Goal: Information Seeking & Learning: Learn about a topic

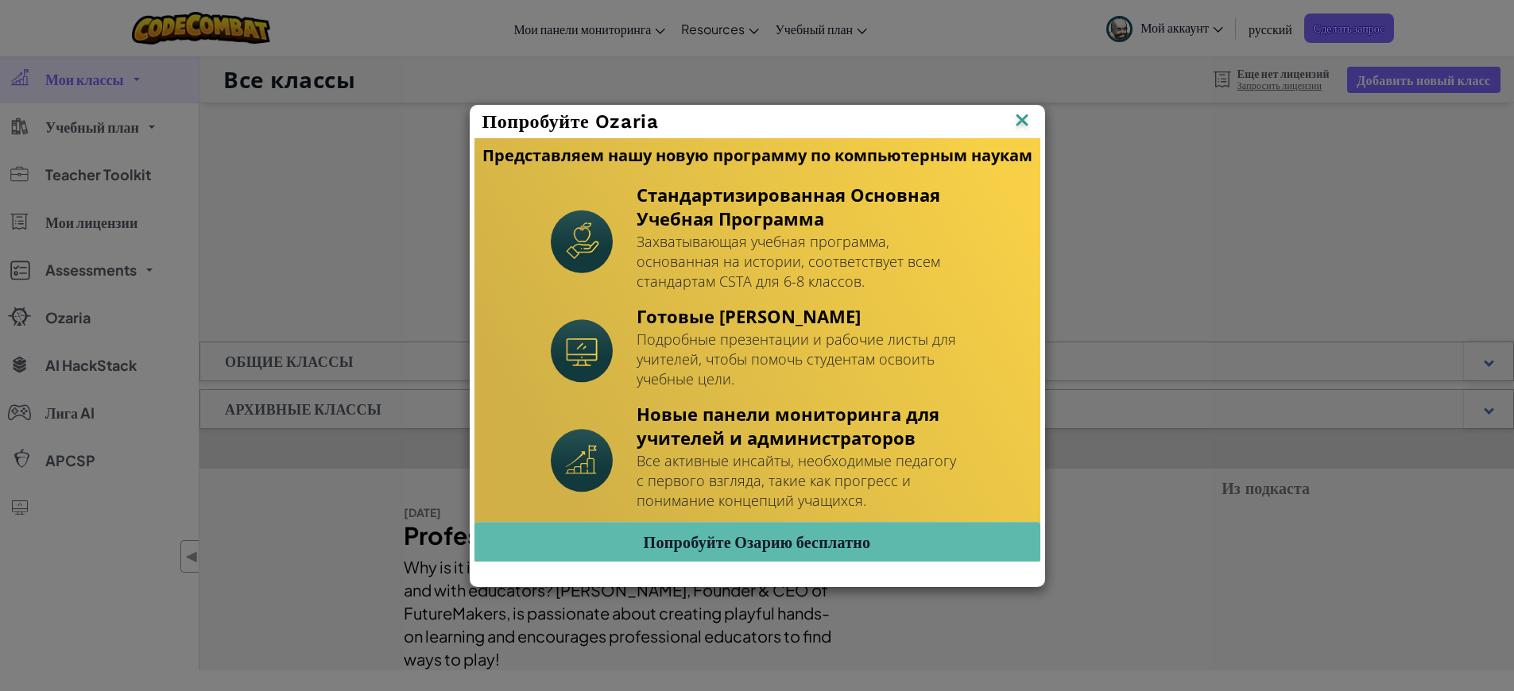
click at [1022, 122] on img at bounding box center [1022, 122] width 21 height 24
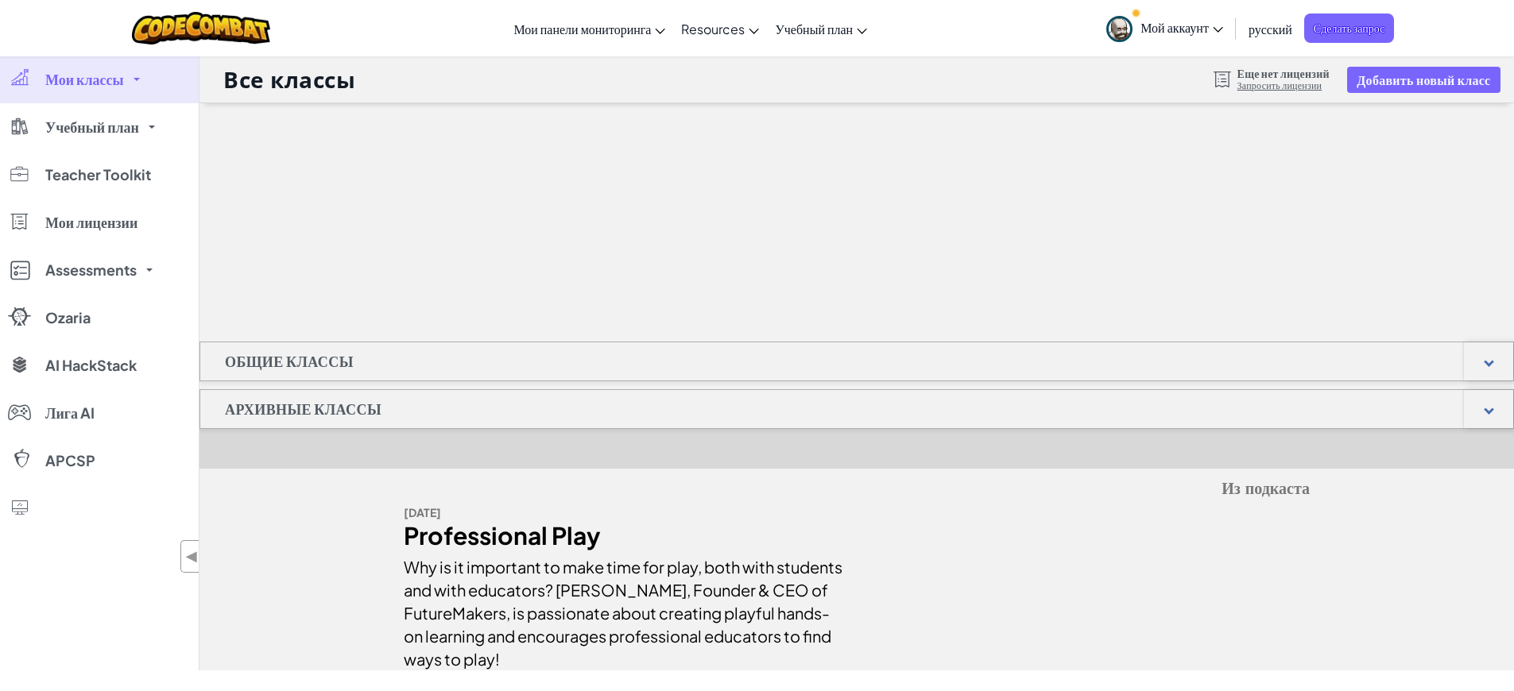
click at [381, 360] on div "Общие классы" at bounding box center [856, 362] width 1314 height 40
click at [1485, 356] on div at bounding box center [1488, 361] width 49 height 38
click at [1497, 358] on div at bounding box center [1488, 361] width 49 height 38
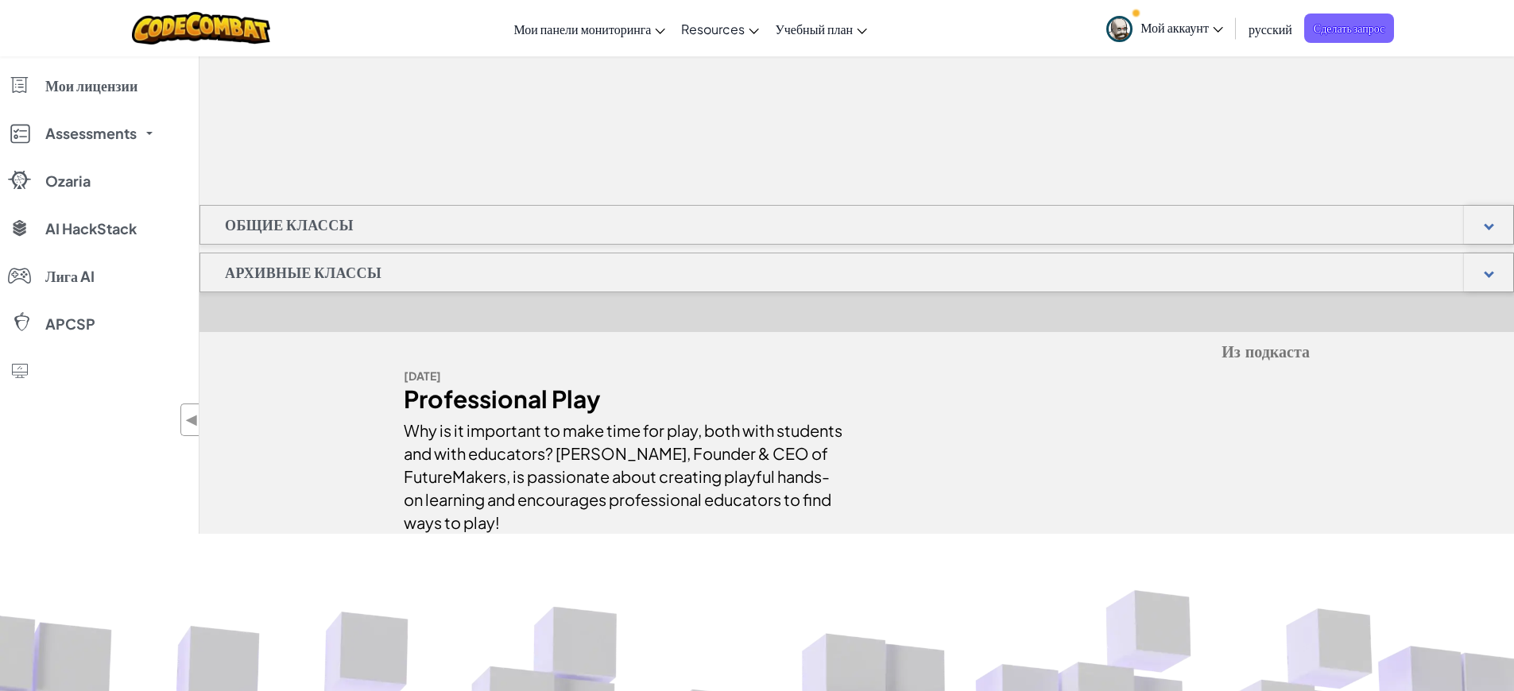
scroll to position [246, 0]
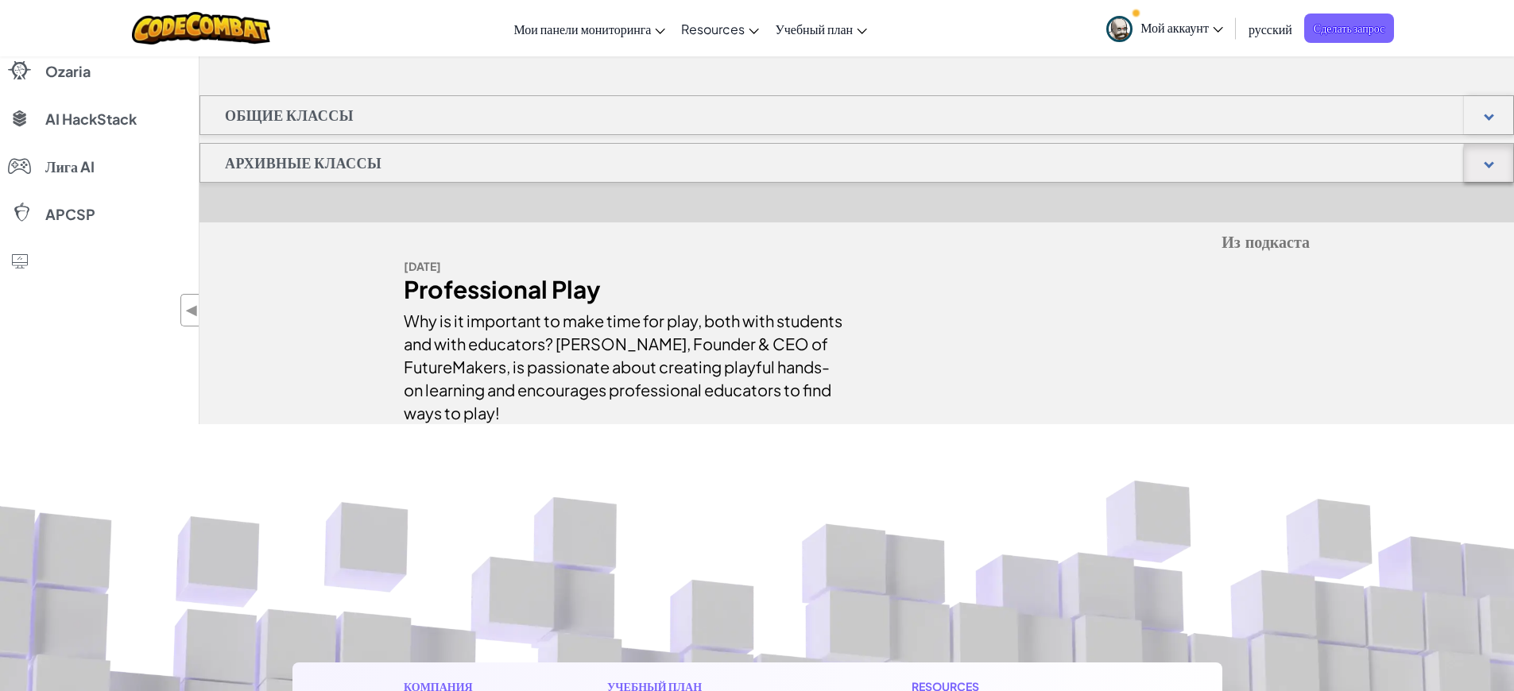
click at [1487, 162] on div at bounding box center [1489, 163] width 10 height 10
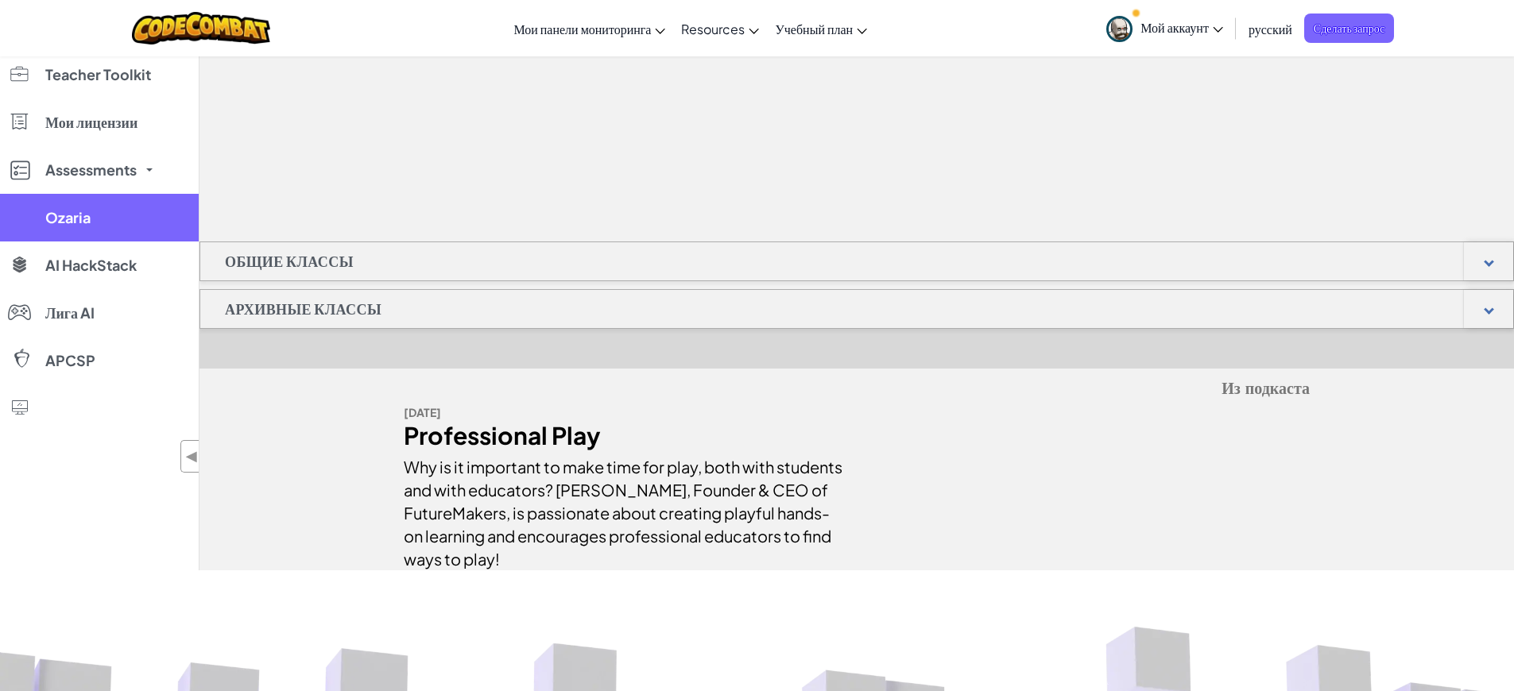
scroll to position [97, 0]
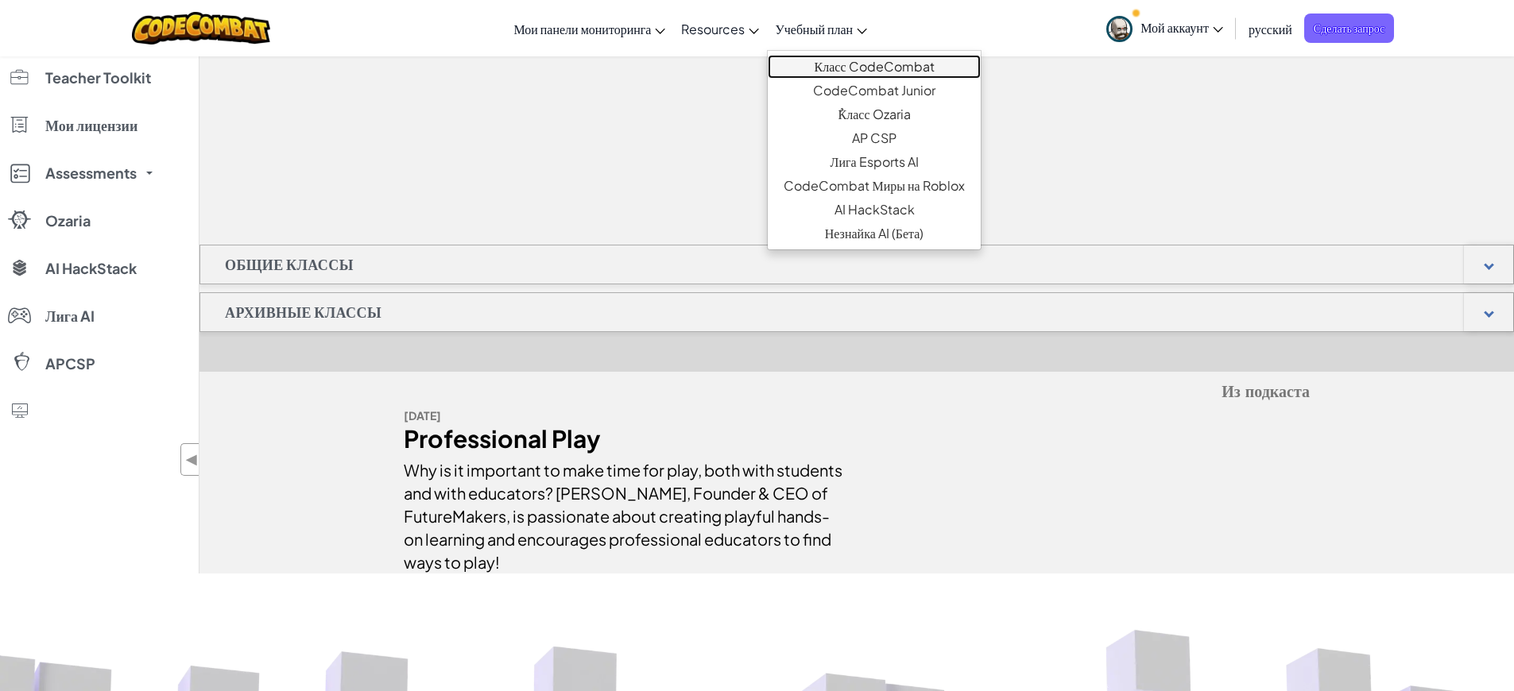
click at [868, 62] on link "Класс CodeCombat" at bounding box center [874, 67] width 212 height 24
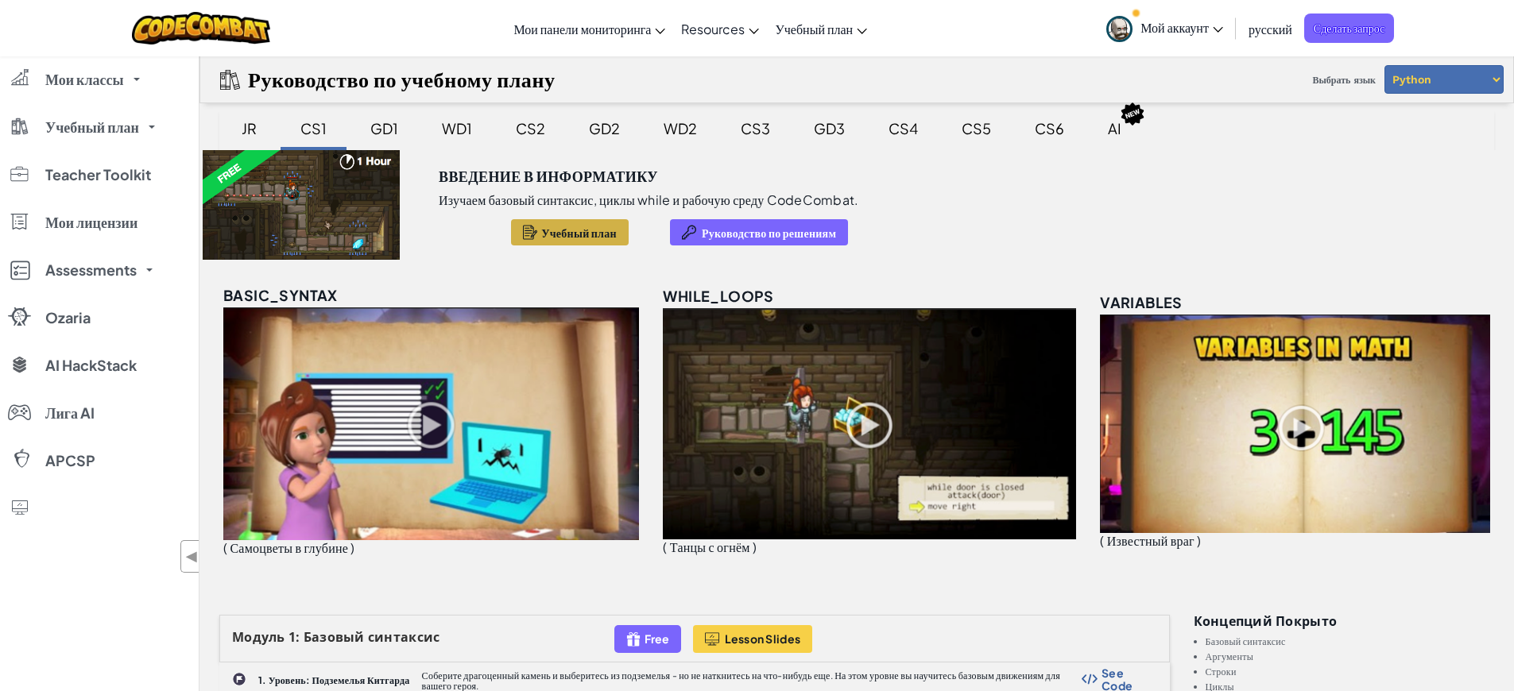
click at [572, 235] on span "Учебный план" at bounding box center [578, 232] width 75 height 13
click at [381, 130] on div "GD1" at bounding box center [384, 128] width 60 height 37
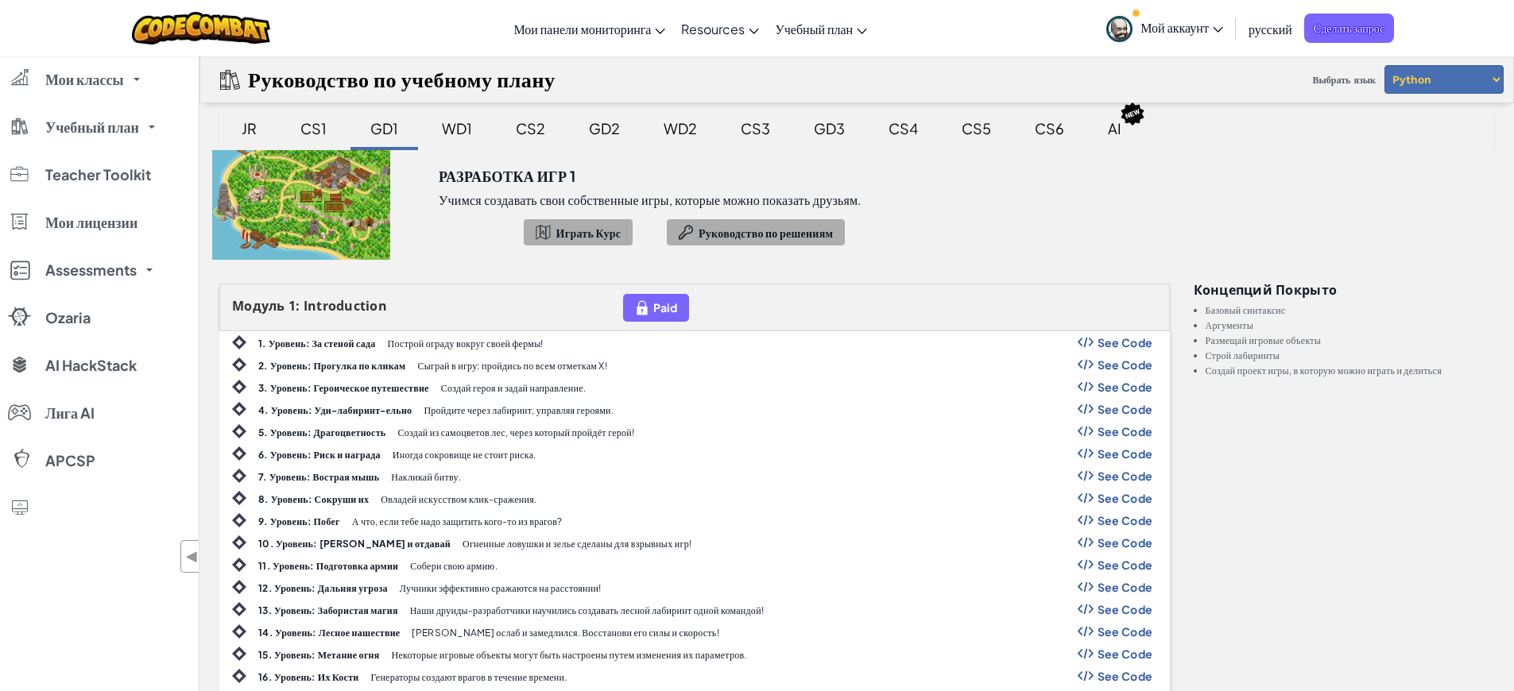
click at [446, 130] on div "WD1" at bounding box center [457, 128] width 62 height 37
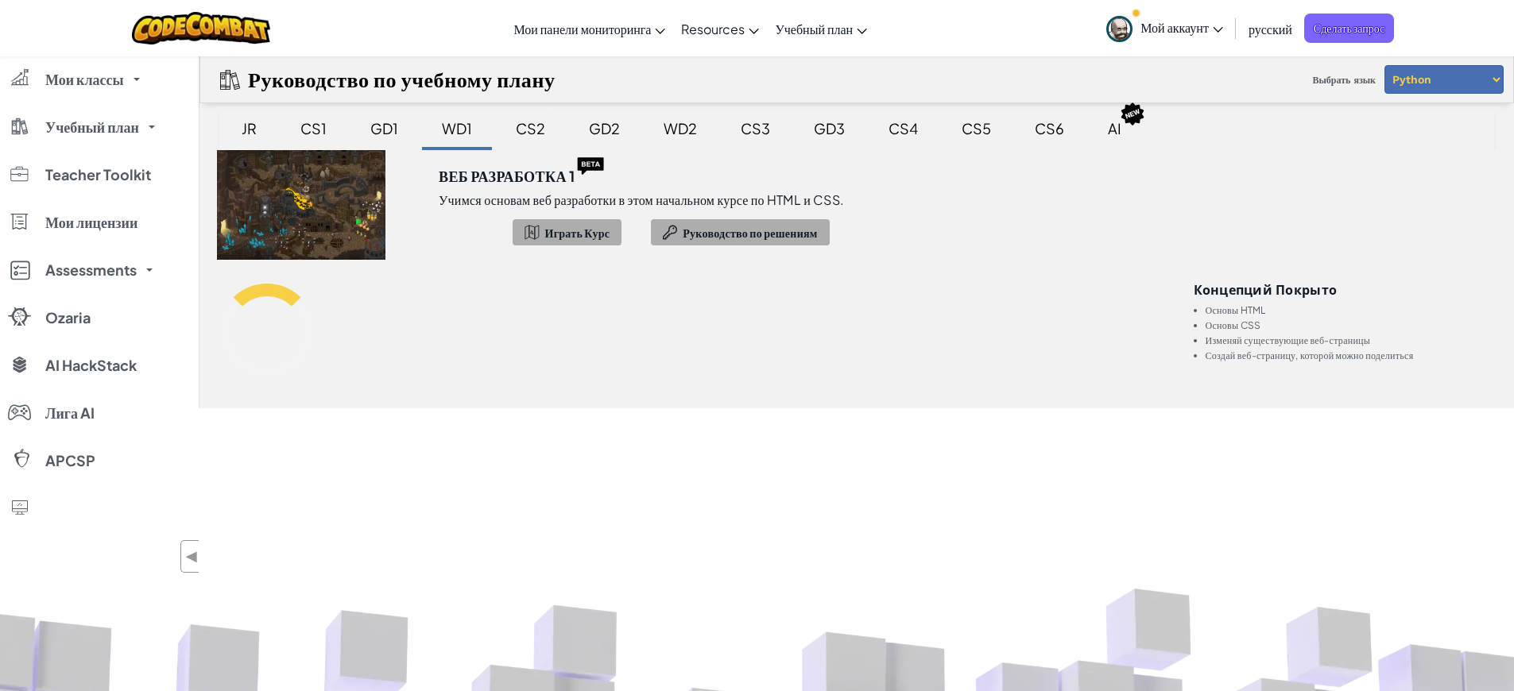
click at [519, 133] on div "CS2" at bounding box center [530, 128] width 61 height 37
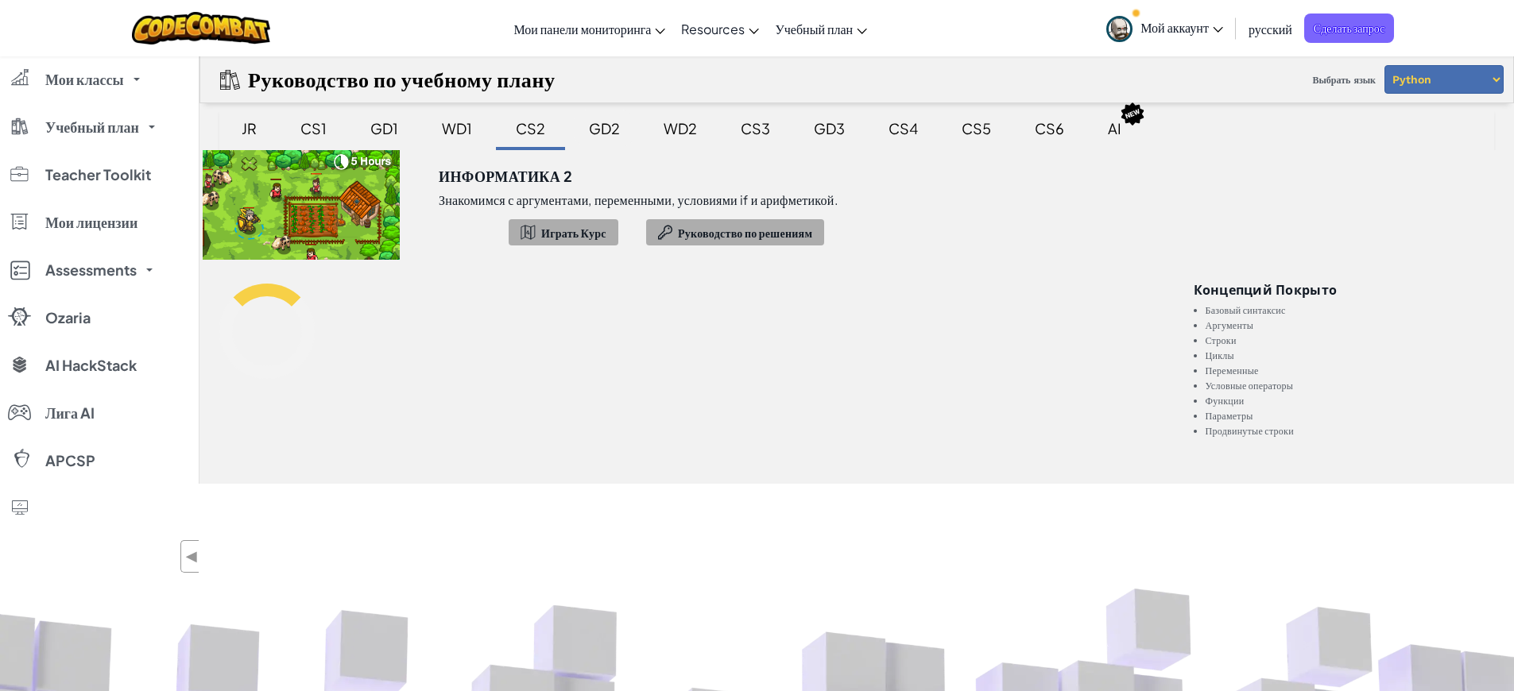
click at [604, 122] on div "GD2" at bounding box center [604, 128] width 63 height 37
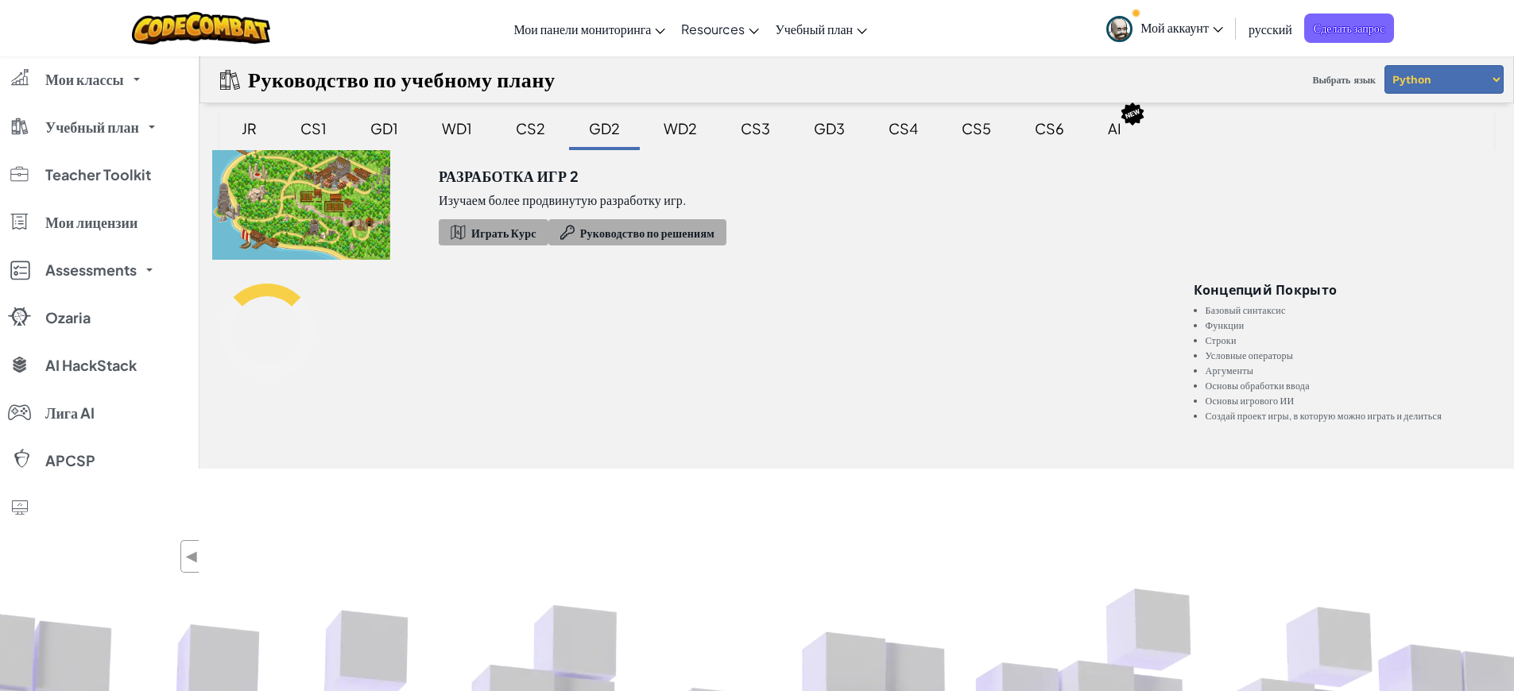
click at [684, 126] on div "WD2" at bounding box center [680, 128] width 65 height 37
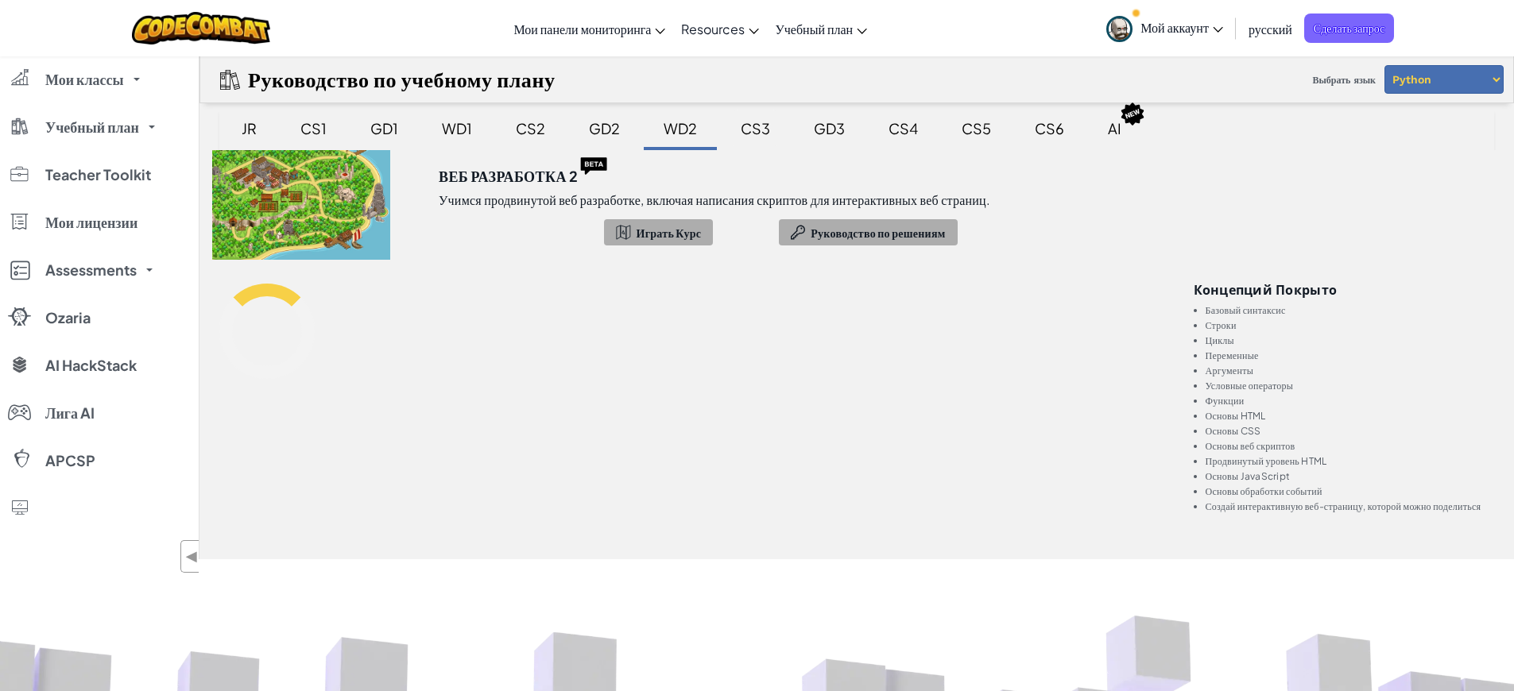
click at [756, 127] on div "CS3" at bounding box center [755, 128] width 61 height 37
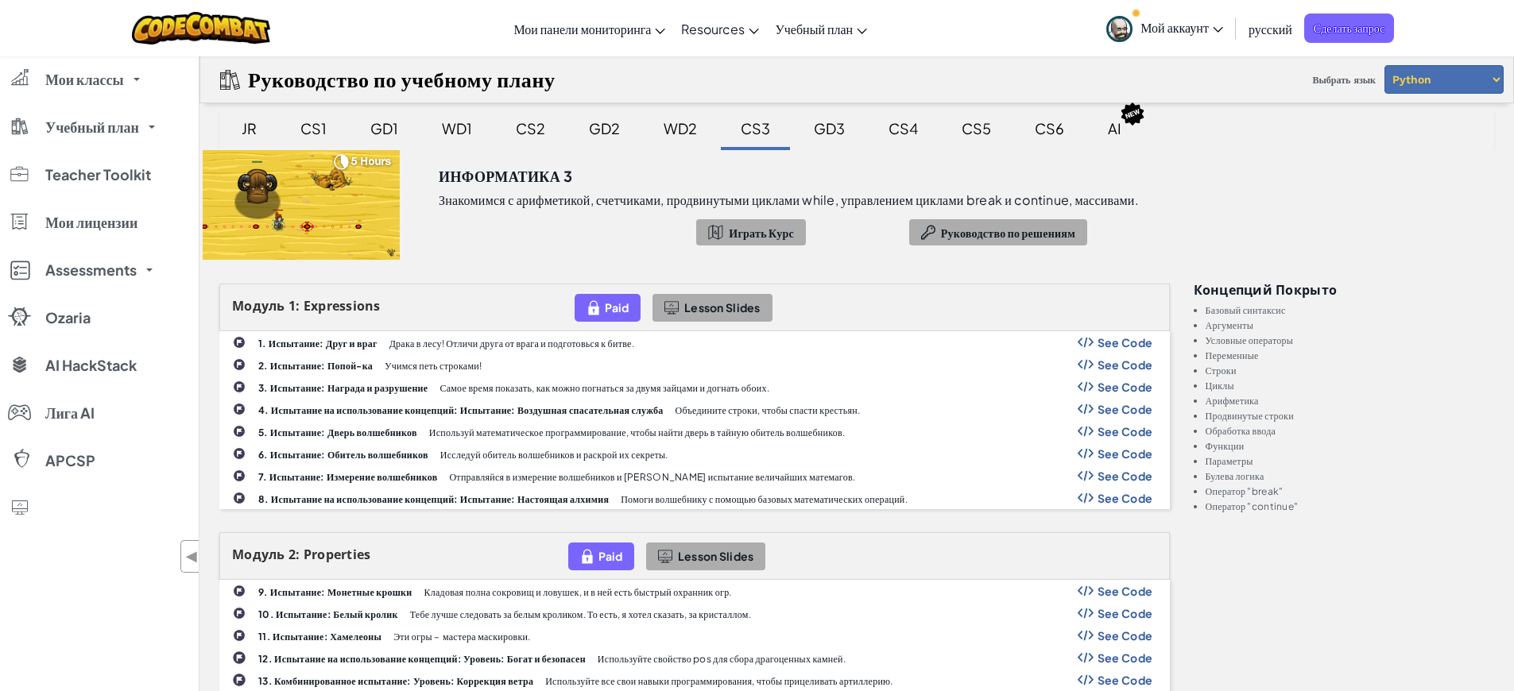
click at [1111, 338] on span "See Code" at bounding box center [1125, 342] width 56 height 13
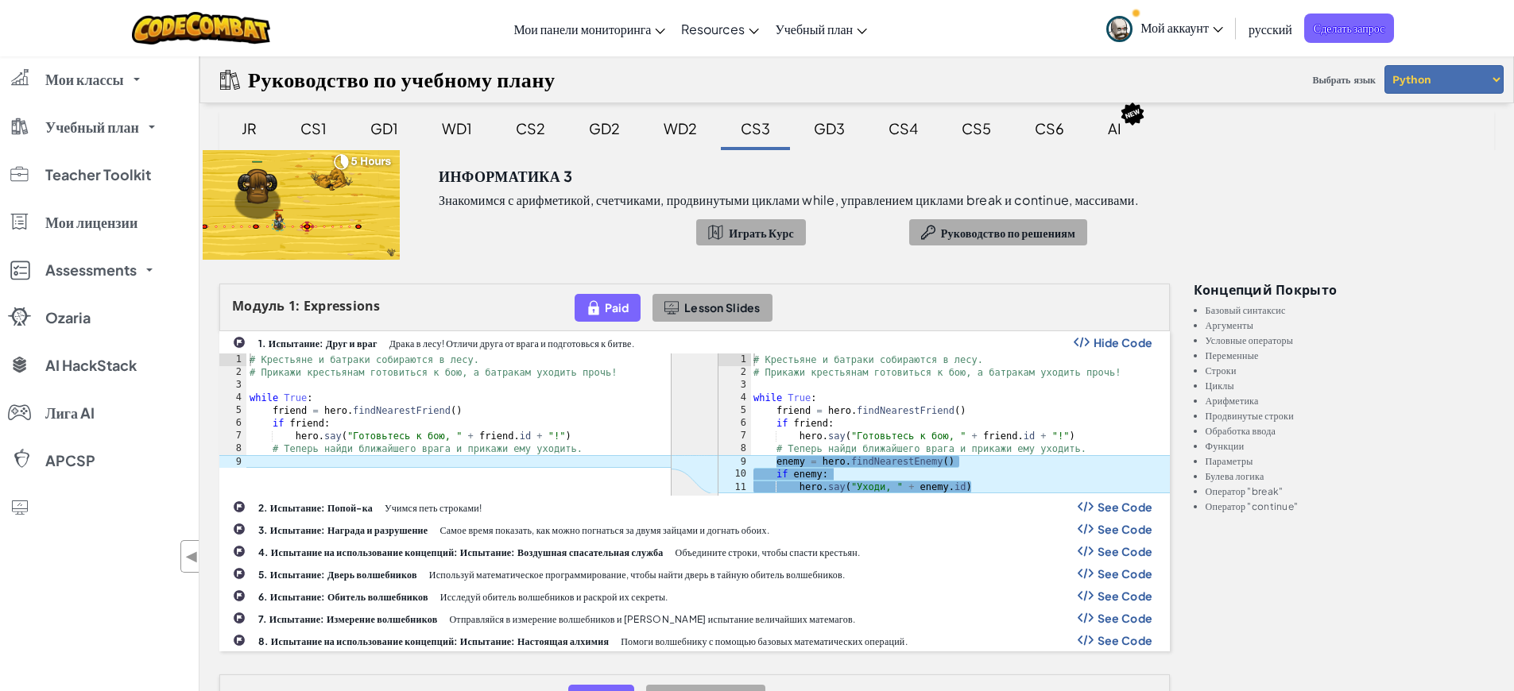
click at [1119, 339] on span "Hide Code" at bounding box center [1123, 342] width 60 height 13
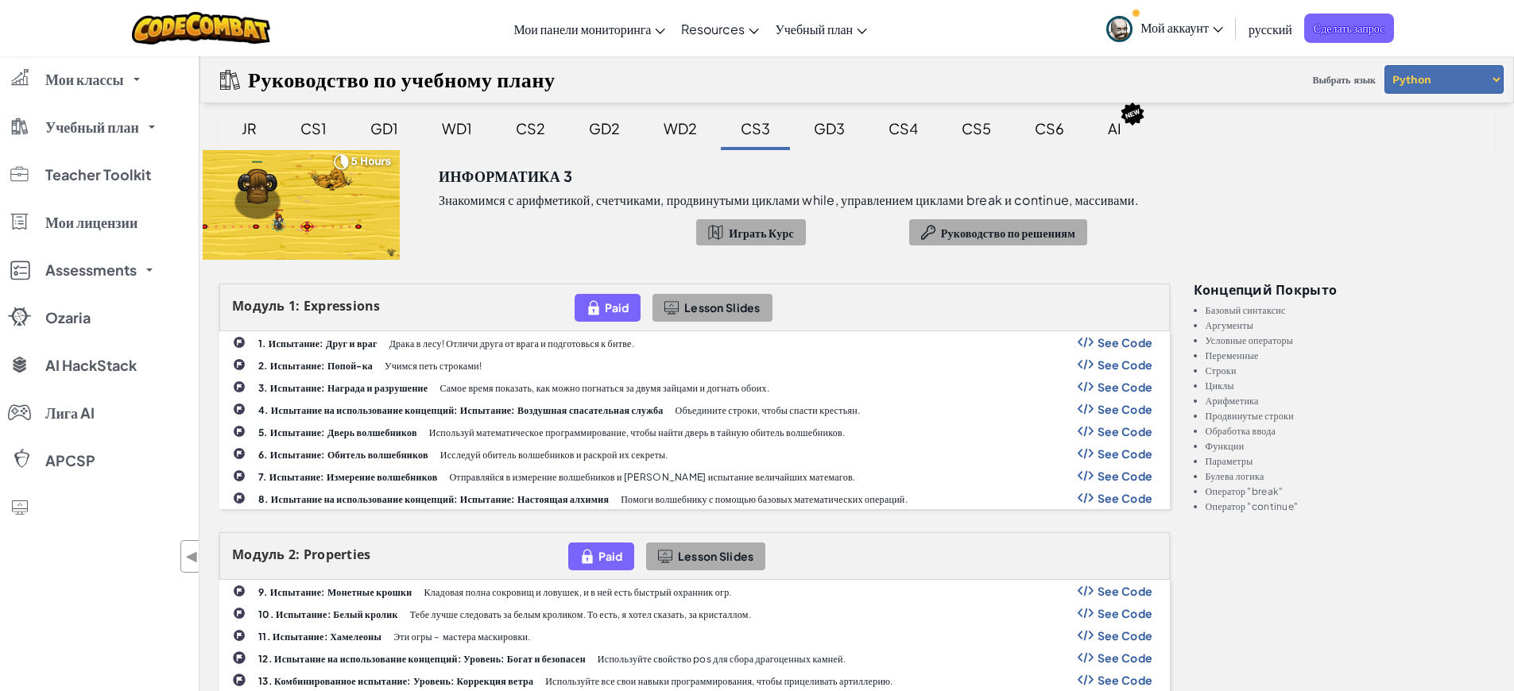
click at [472, 198] on p "Знакомимся с арифметикой, счетчиками, продвинутыми циклами while, управлением ц…" at bounding box center [789, 200] width 700 height 16
click at [539, 133] on div "CS2" at bounding box center [530, 128] width 61 height 37
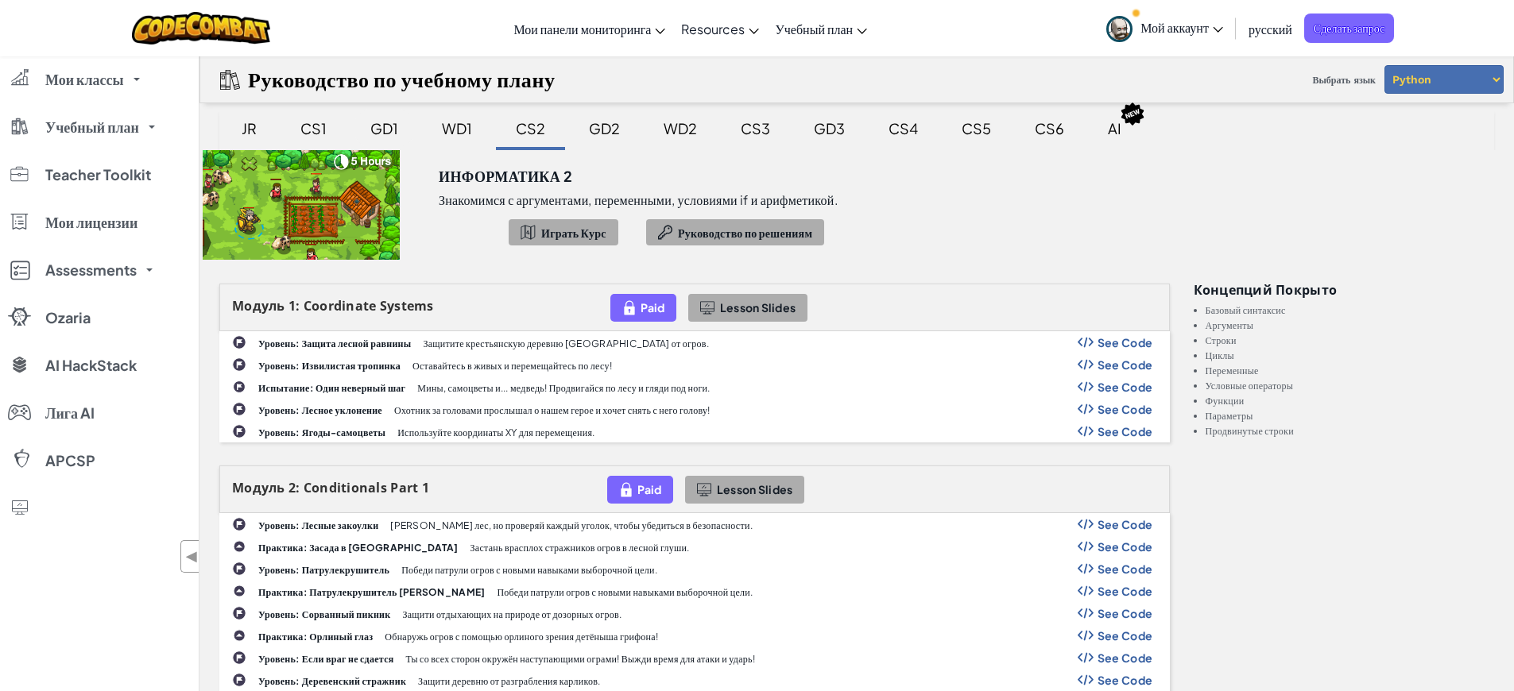
click at [389, 126] on div "GD1" at bounding box center [384, 128] width 60 height 37
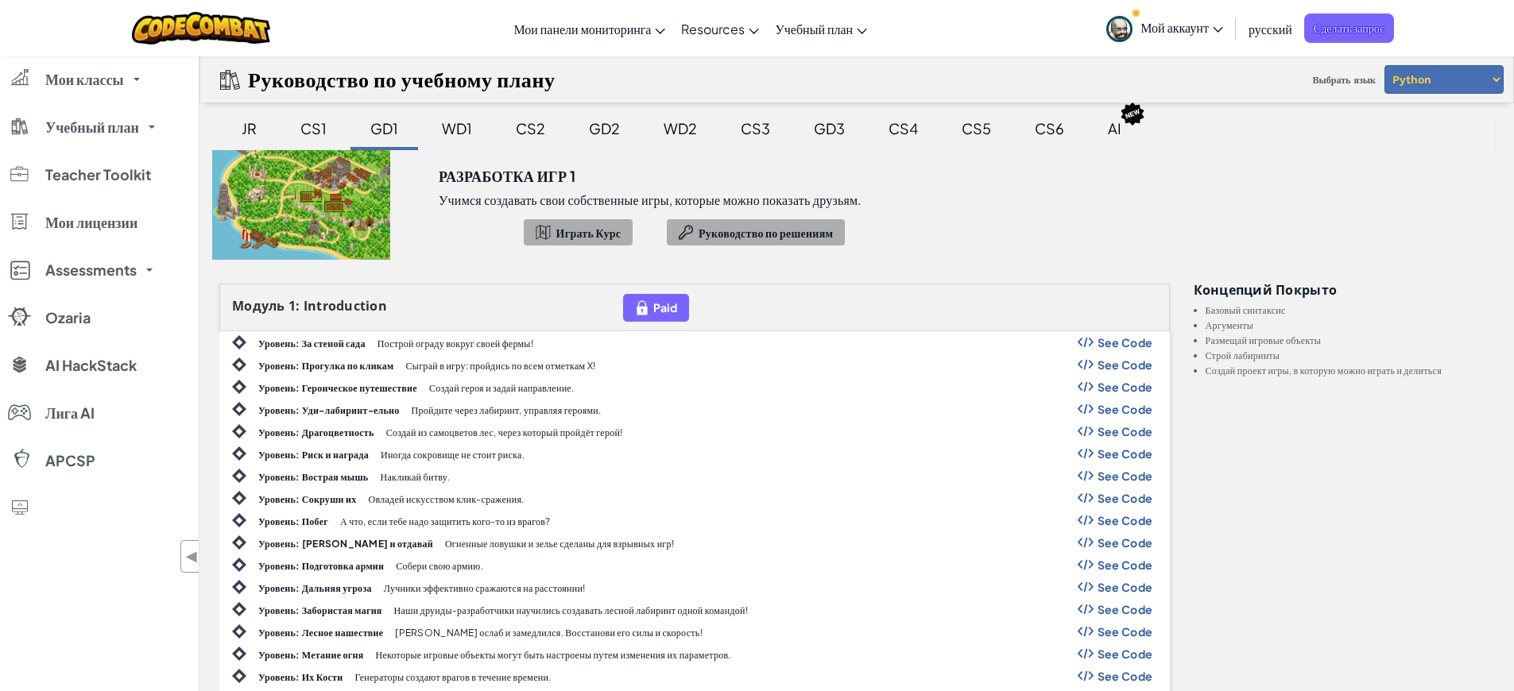
click at [299, 123] on div "CS1" at bounding box center [313, 128] width 58 height 37
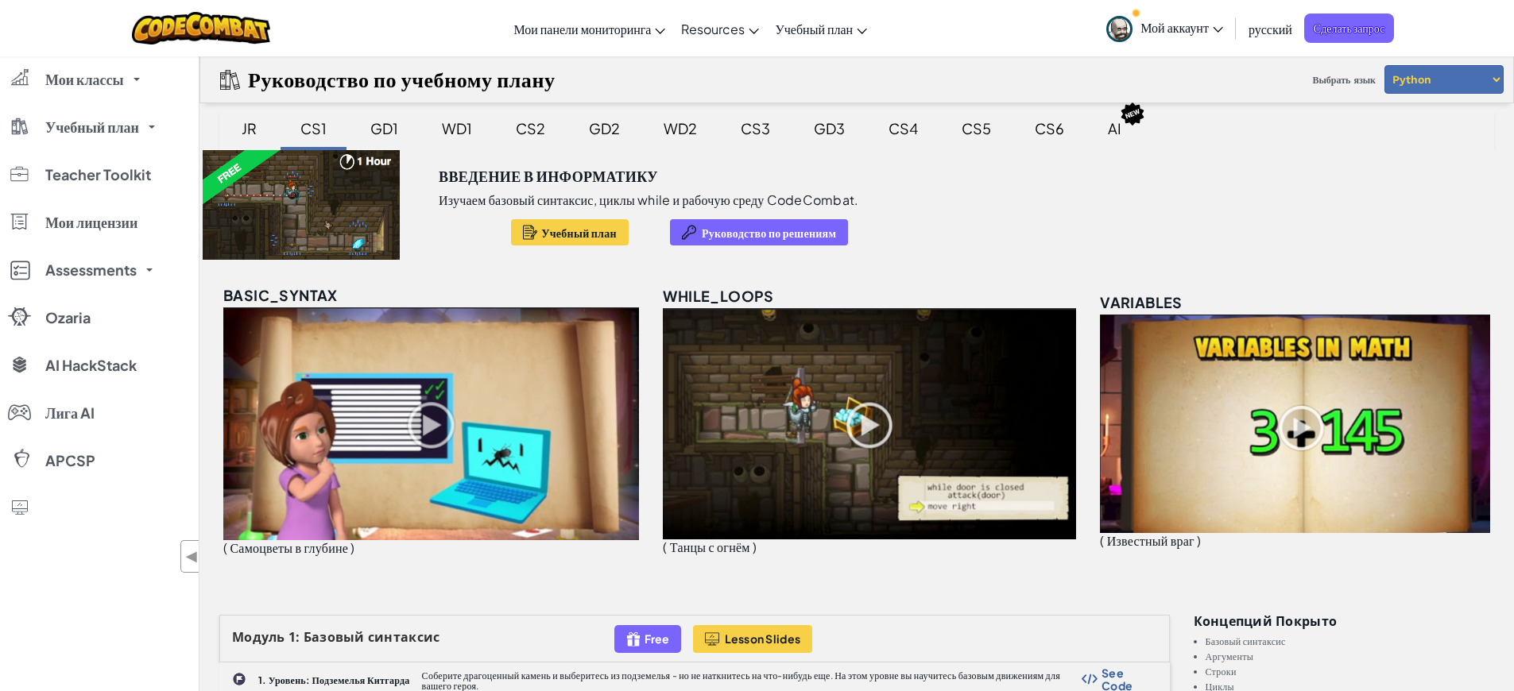
click at [1120, 120] on img at bounding box center [1132, 114] width 25 height 25
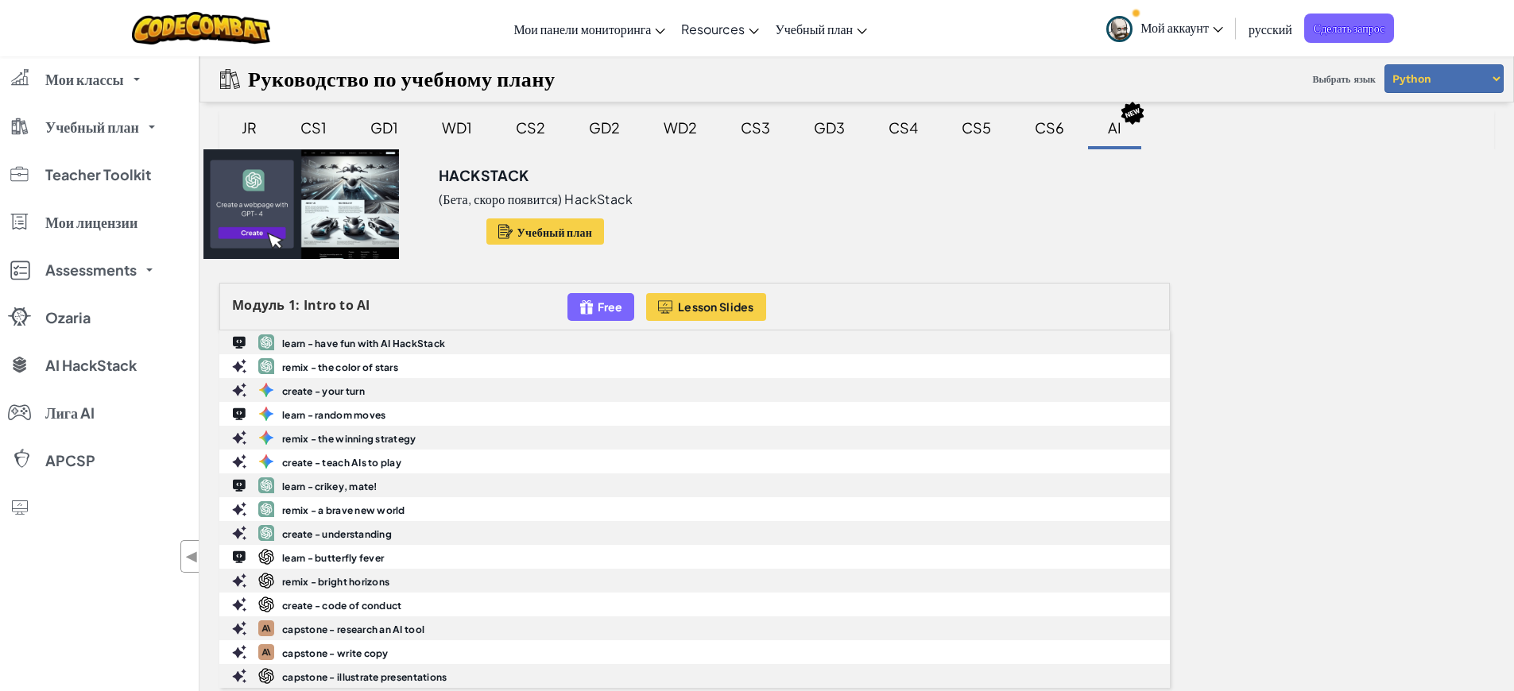
scroll to position [3, 0]
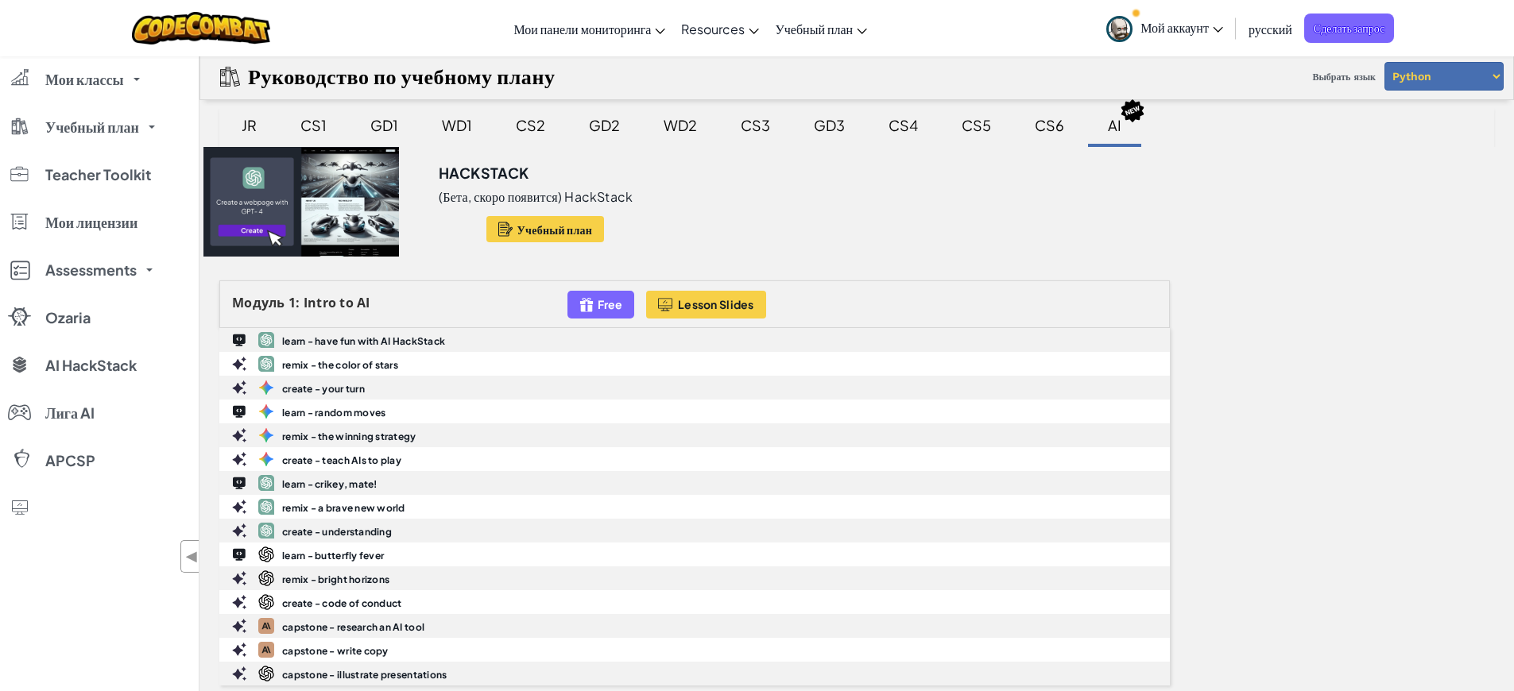
click at [1187, 24] on span "Мой аккаунт" at bounding box center [1181, 27] width 83 height 17
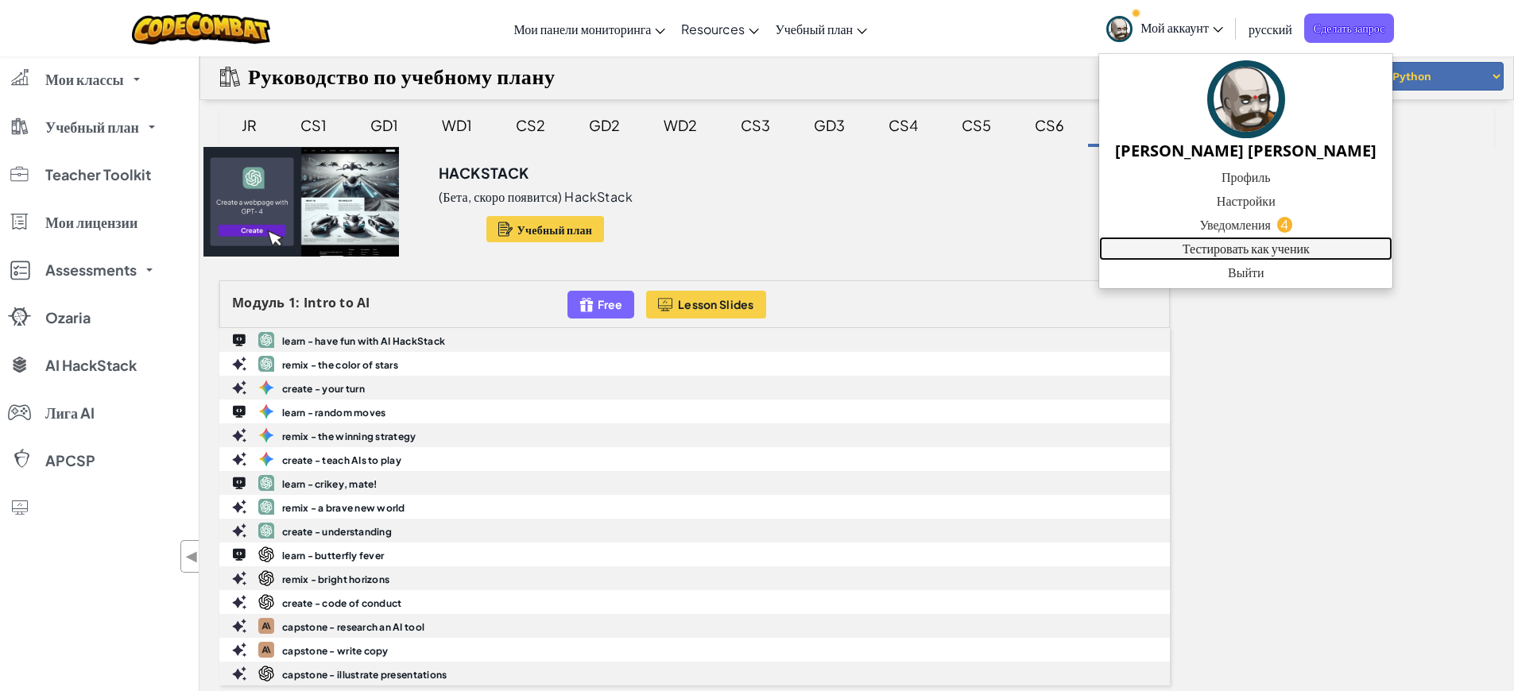
click at [1198, 242] on link "Тестировать как ученик" at bounding box center [1245, 249] width 293 height 24
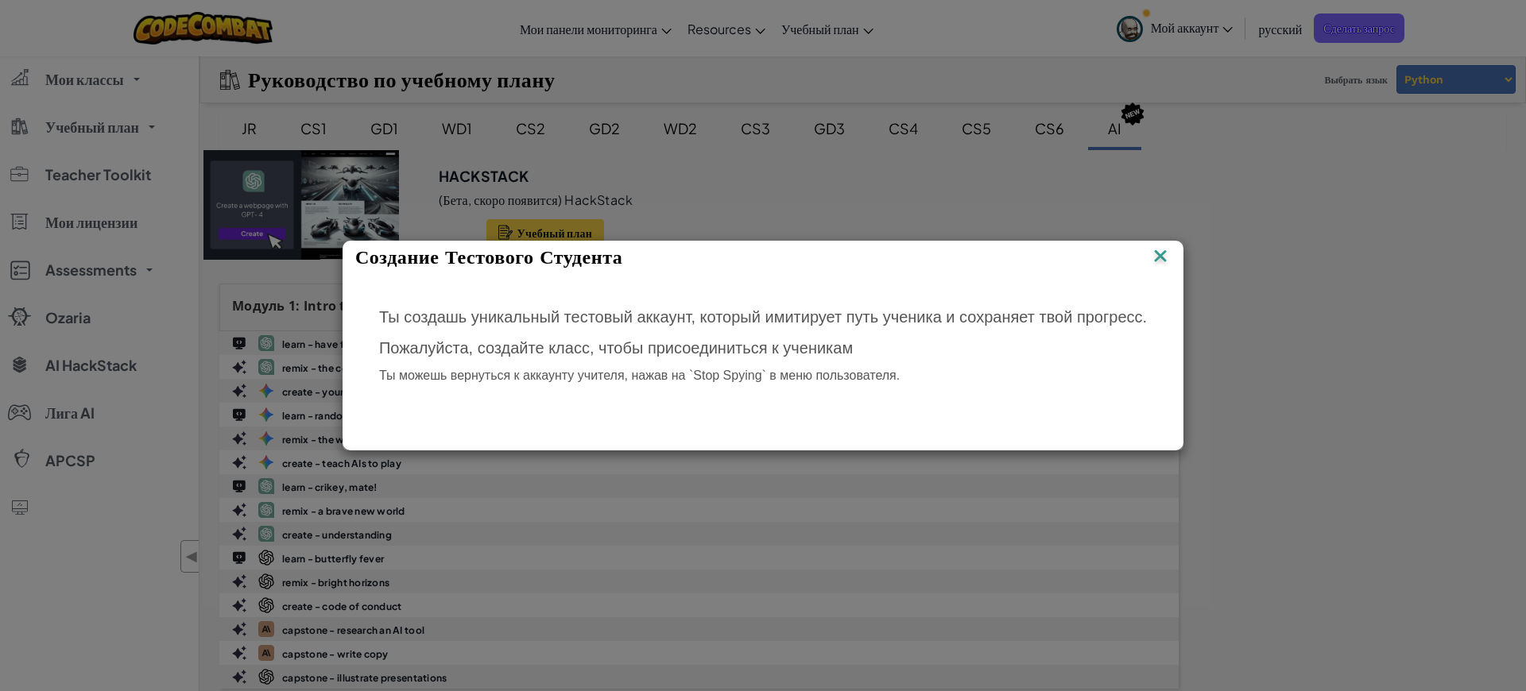
click at [1166, 253] on img at bounding box center [1160, 258] width 21 height 24
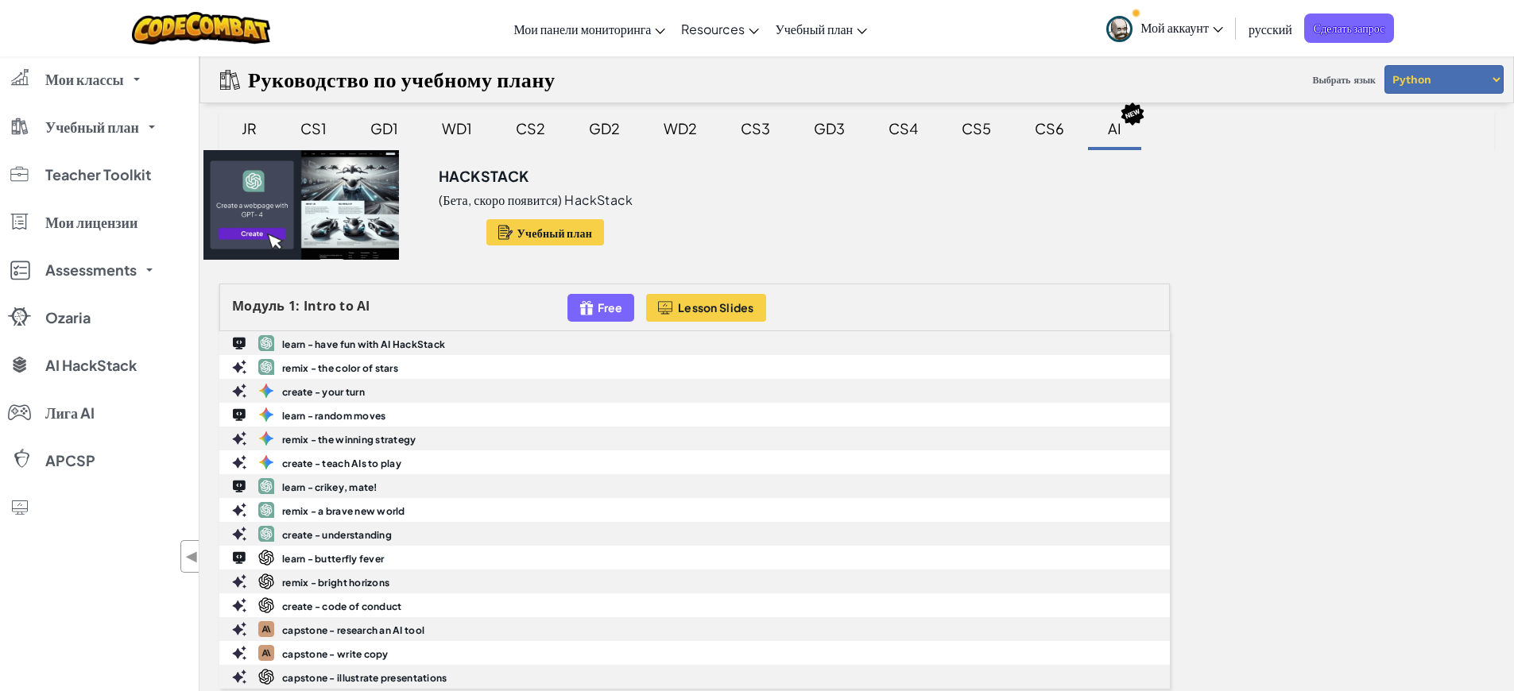
click at [1124, 21] on img at bounding box center [1119, 29] width 26 height 26
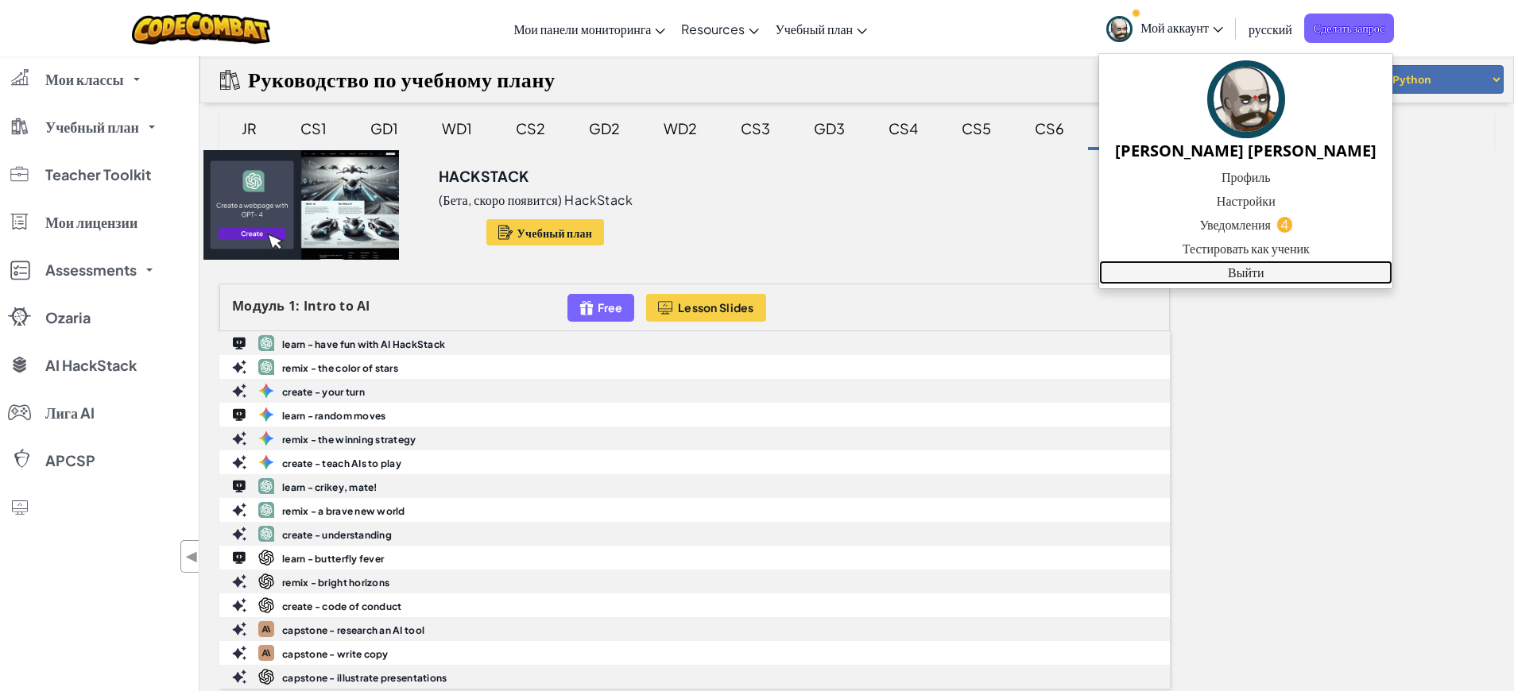
click at [1174, 271] on link "Выйти" at bounding box center [1245, 273] width 293 height 24
